Goal: Information Seeking & Learning: Learn about a topic

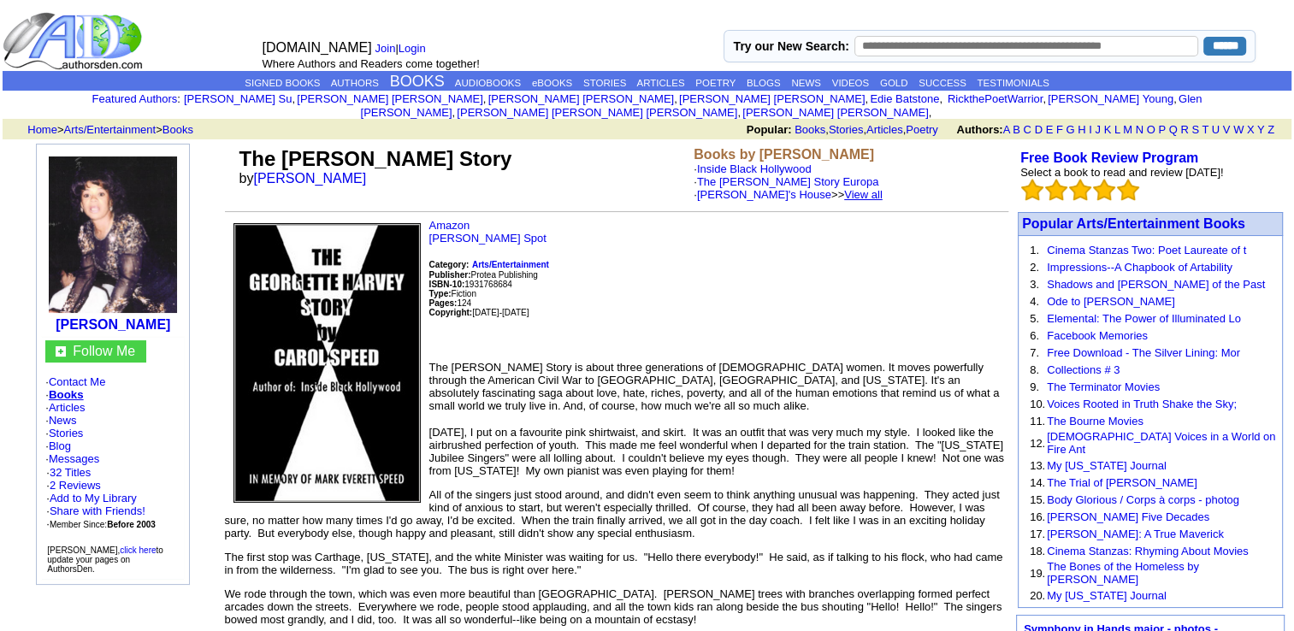
click at [844, 188] on link "View all" at bounding box center [863, 194] width 38 height 13
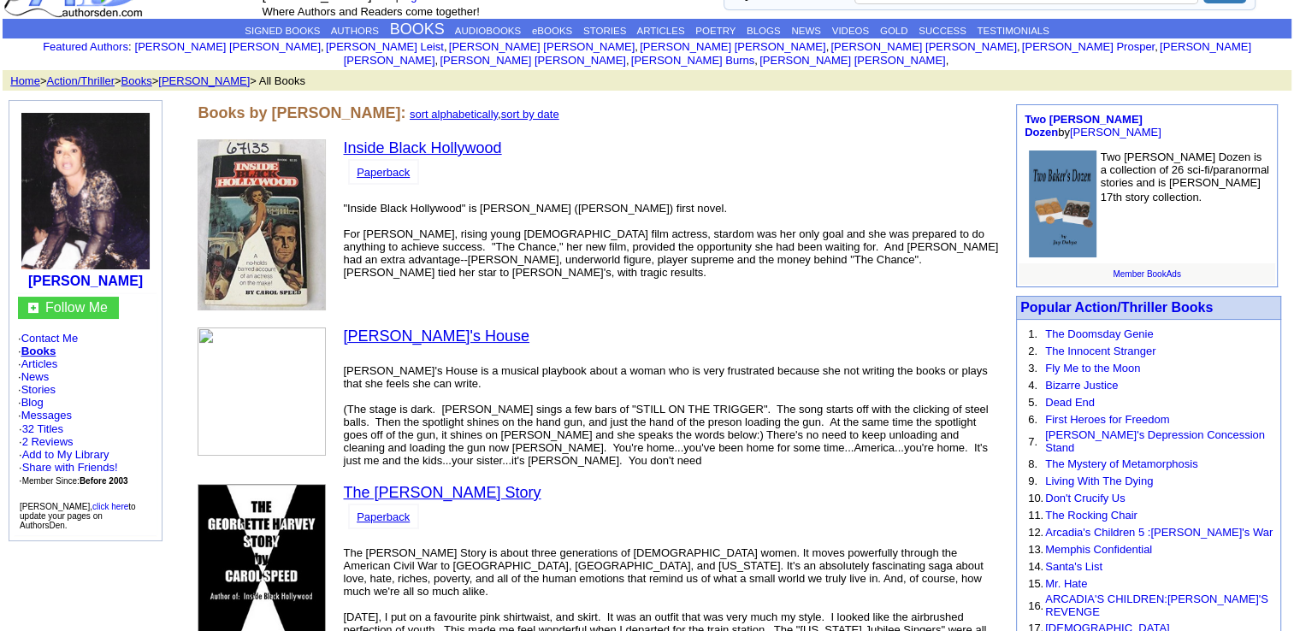
scroll to position [51, 0]
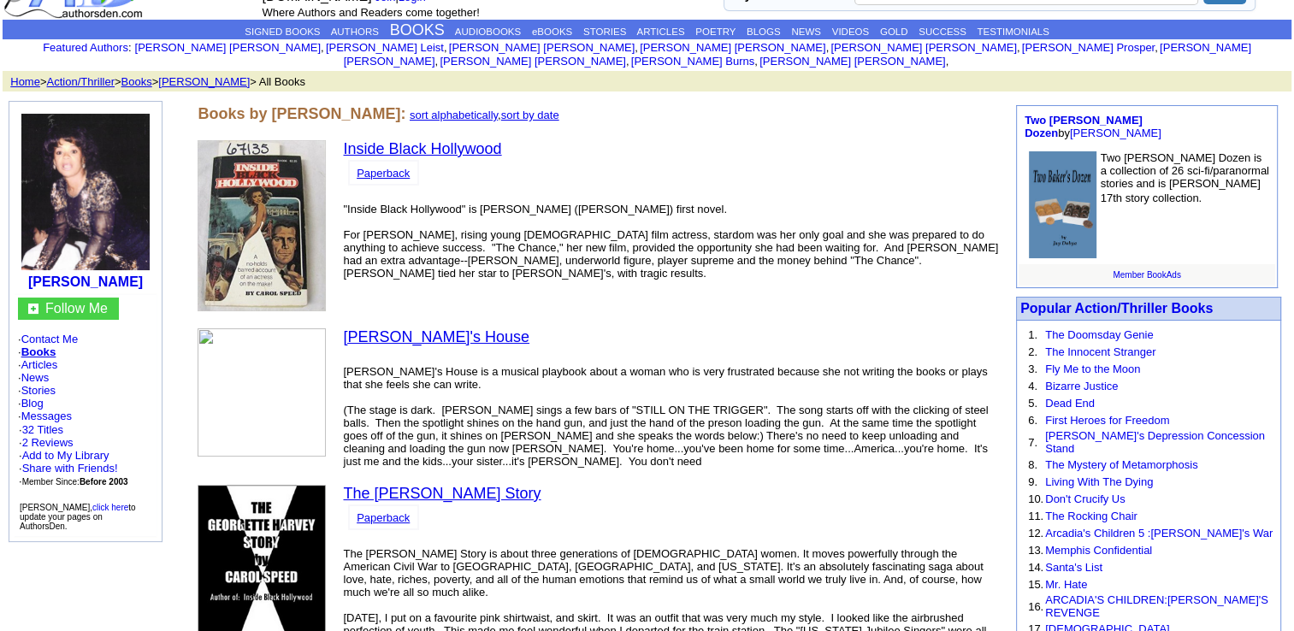
click at [387, 328] on link "[PERSON_NAME]'s House" at bounding box center [436, 336] width 186 height 17
